Goal: Information Seeking & Learning: Learn about a topic

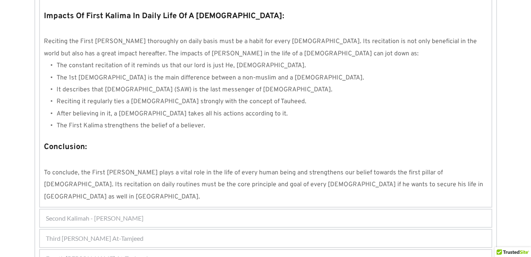
scroll to position [732, 0]
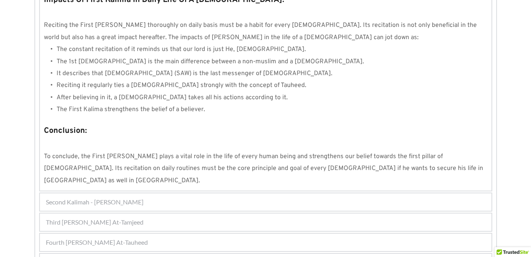
click at [111, 256] on span "Fifth [PERSON_NAME] Al-Ashtaghfaar" at bounding box center [99, 262] width 107 height 9
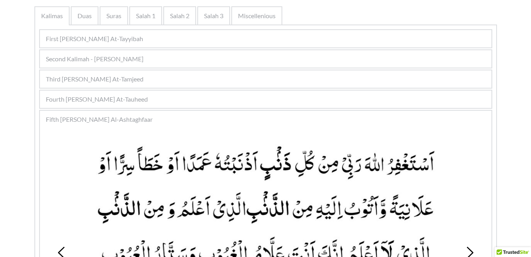
scroll to position [154, 0]
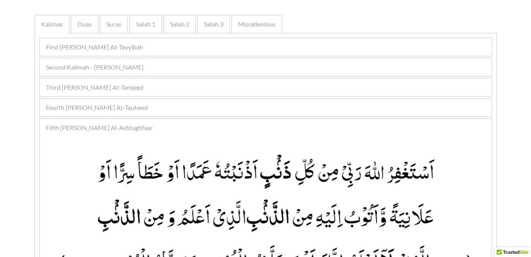
click at [121, 103] on span "Fourth [PERSON_NAME] At-Tauheed" at bounding box center [97, 107] width 102 height 9
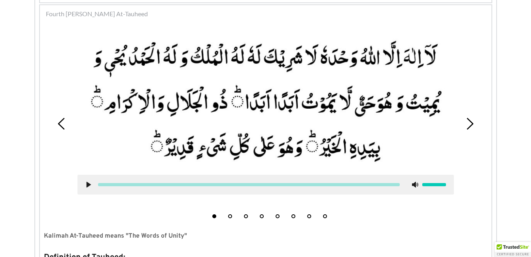
scroll to position [249, 0]
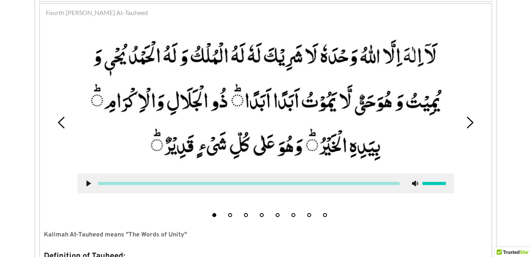
click at [260, 214] on button "4" at bounding box center [262, 215] width 4 height 4
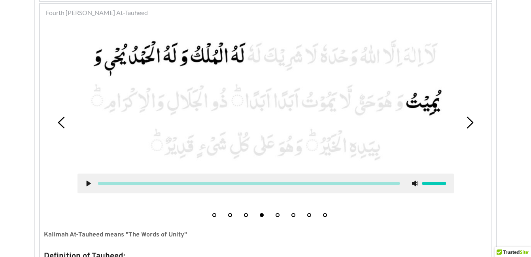
click at [277, 215] on button "5" at bounding box center [277, 215] width 4 height 4
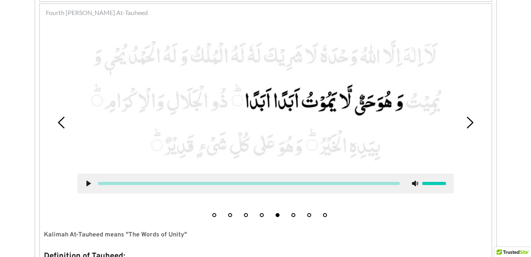
click at [88, 183] on use at bounding box center [88, 184] width 4 height 6
click at [87, 184] on use at bounding box center [88, 184] width 5 height 6
click at [87, 182] on use at bounding box center [88, 184] width 4 height 6
click at [87, 182] on use at bounding box center [88, 184] width 5 height 6
click at [87, 182] on use at bounding box center [88, 184] width 4 height 6
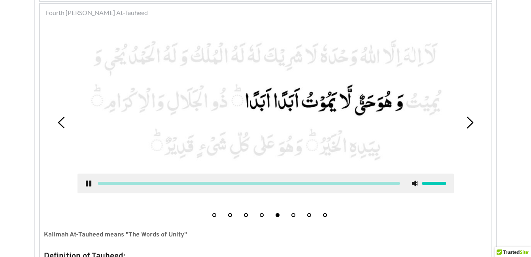
click at [87, 182] on use at bounding box center [88, 184] width 5 height 6
click at [87, 182] on use at bounding box center [88, 184] width 4 height 6
click at [88, 183] on icon at bounding box center [88, 183] width 6 height 6
